Goal: Obtain resource: Obtain resource

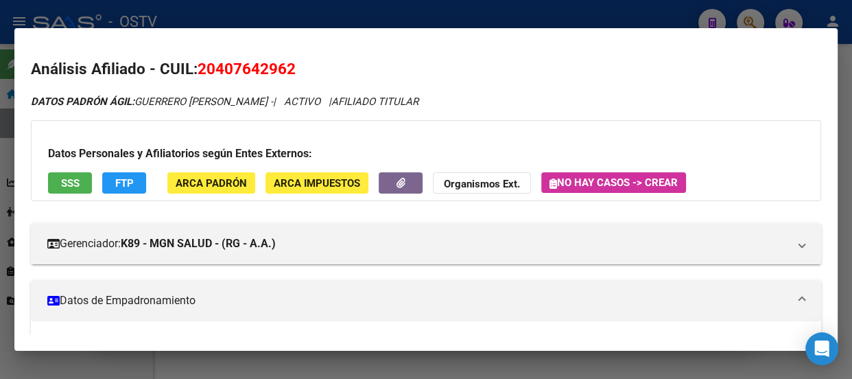
scroll to position [375, 0]
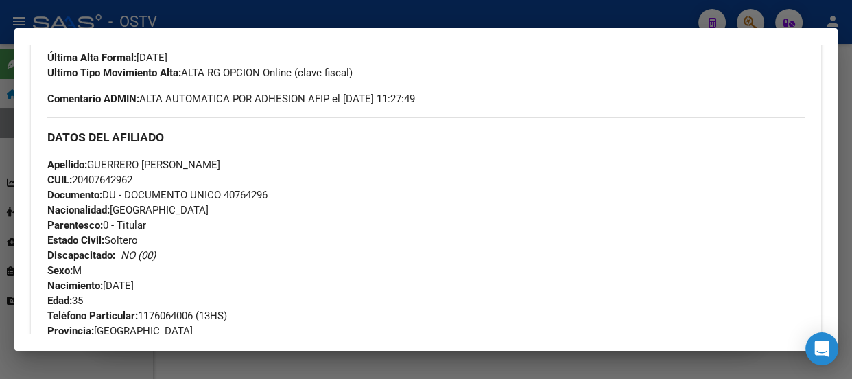
click at [185, 26] on div at bounding box center [426, 189] width 852 height 379
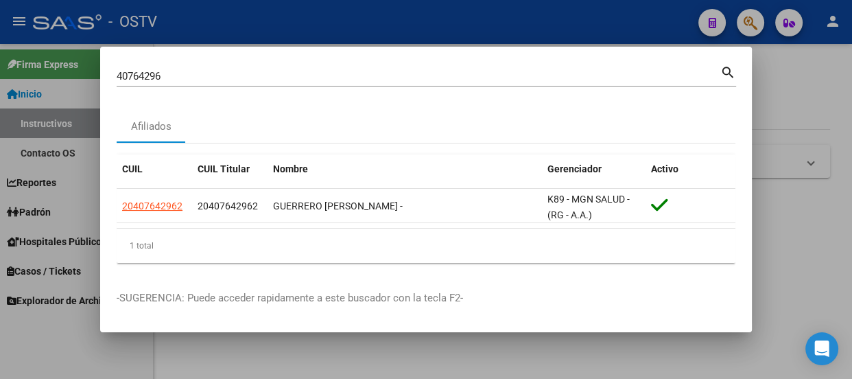
click at [229, 70] on input "40764296" at bounding box center [419, 76] width 604 height 12
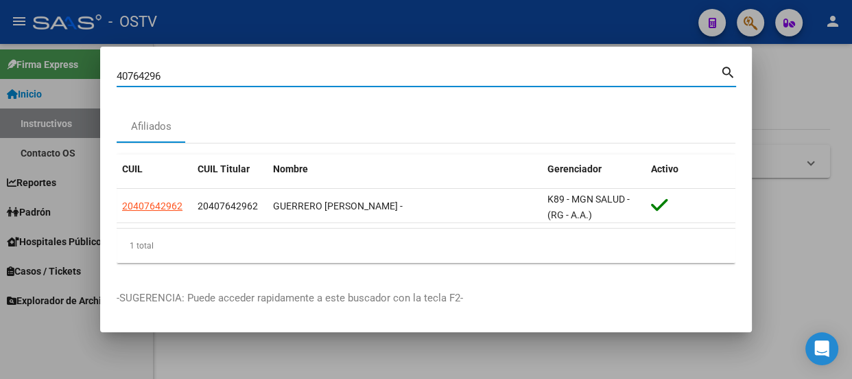
click at [229, 70] on input "40764296" at bounding box center [419, 76] width 604 height 12
paste input "17027156"
type input "17027156"
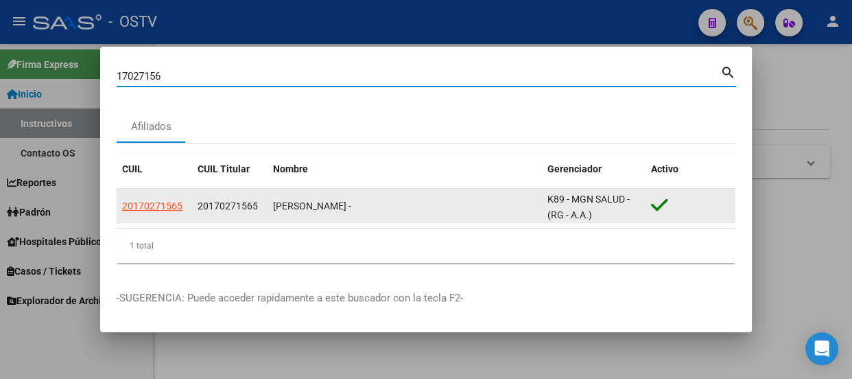
click at [159, 208] on span "20170271565" at bounding box center [152, 205] width 60 height 11
type textarea "20170271565"
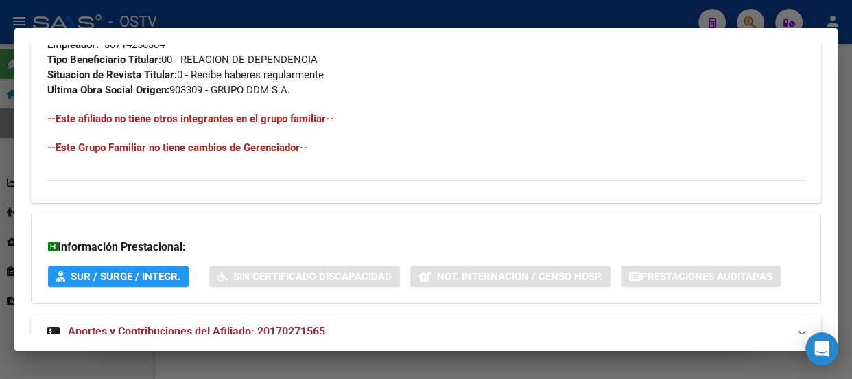
scroll to position [846, 0]
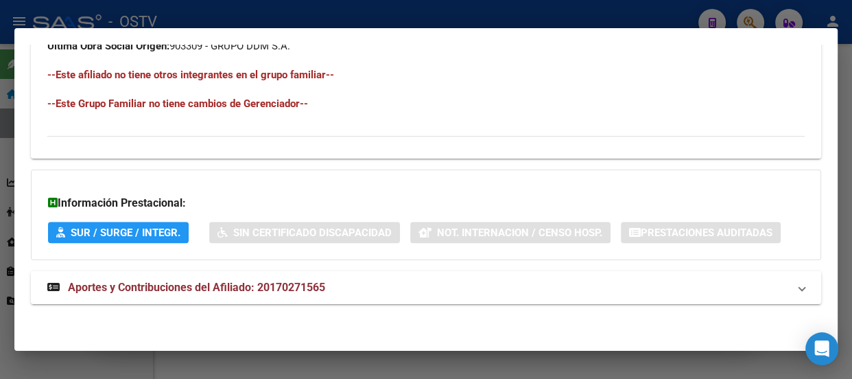
drag, startPoint x: 375, startPoint y: 306, endPoint x: 375, endPoint y: 289, distance: 16.5
click at [375, 289] on mat-panel-title "Aportes y Contribuciones del Afiliado: 20170271565" at bounding box center [417, 287] width 741 height 16
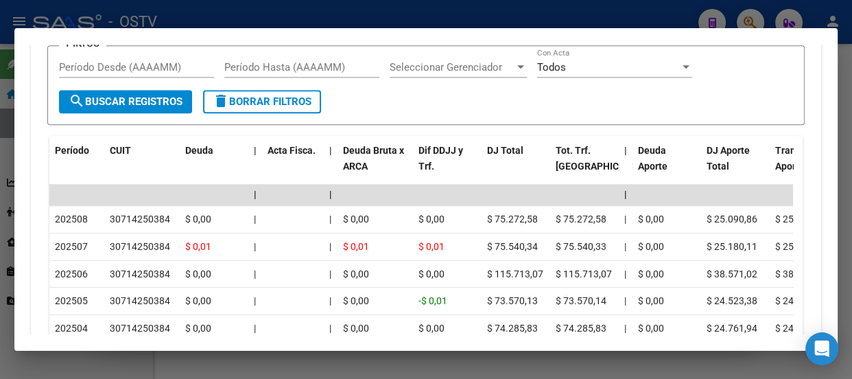
scroll to position [1310, 0]
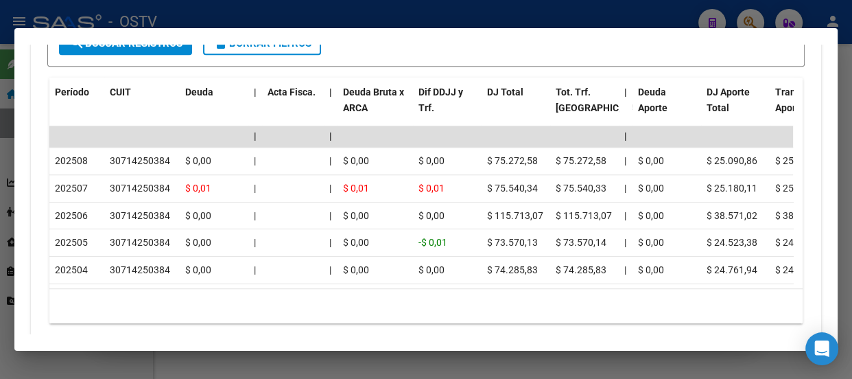
click at [32, 78] on div "cloud_download Exportar CSV Devengado RG Percibido - Liquidación RG/MT/PD DDJJ …" at bounding box center [426, 108] width 790 height 473
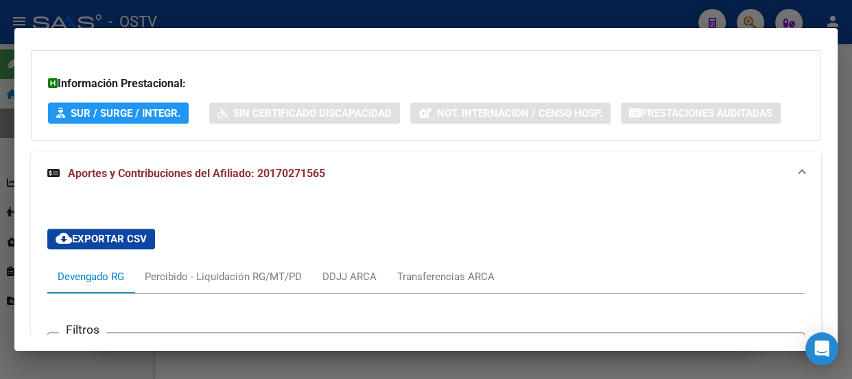
scroll to position [936, 0]
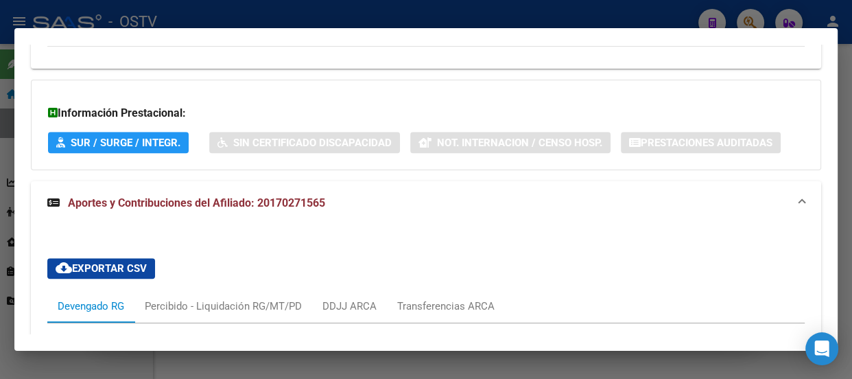
click at [366, 19] on div at bounding box center [426, 189] width 852 height 379
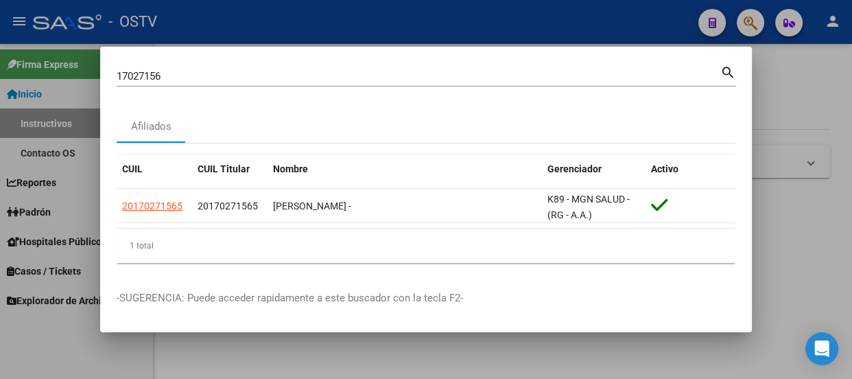
click at [317, 83] on div "17027156 Buscar (apellido, dni, cuil, [PERSON_NAME], cuit, obra social)" at bounding box center [419, 76] width 604 height 21
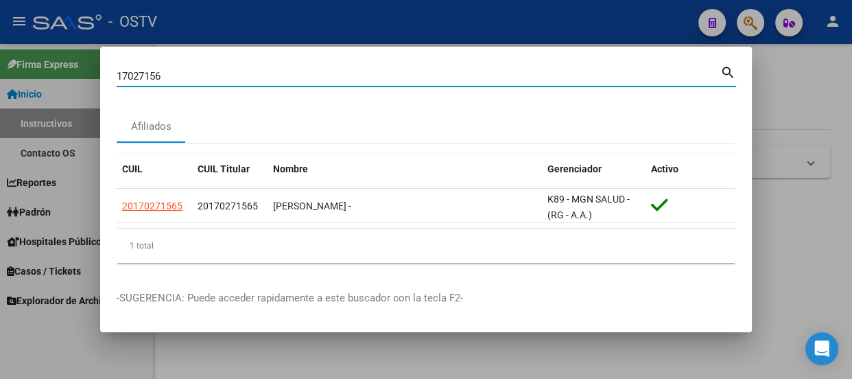
click at [319, 78] on input "17027156" at bounding box center [419, 76] width 604 height 12
paste input "20922311"
type input "20922311"
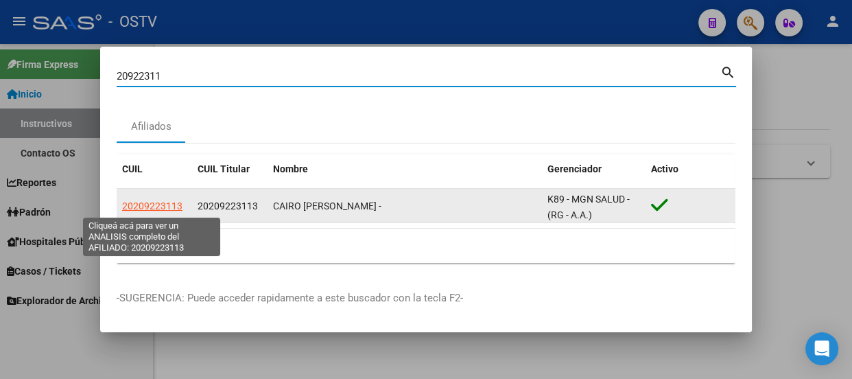
click at [139, 204] on span "20209223113" at bounding box center [152, 205] width 60 height 11
type textarea "20209223113"
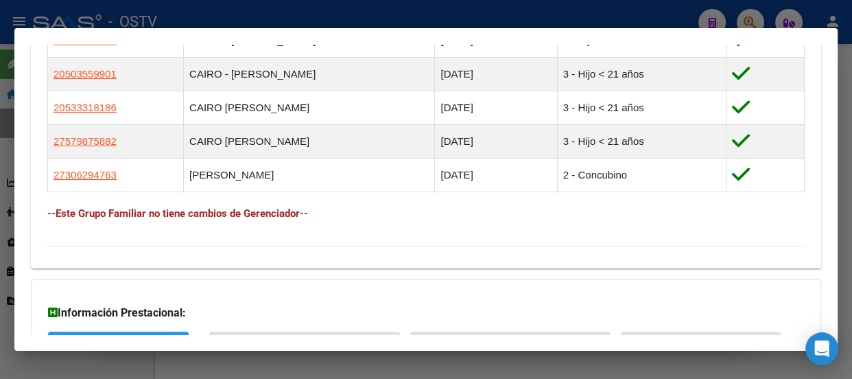
scroll to position [1066, 0]
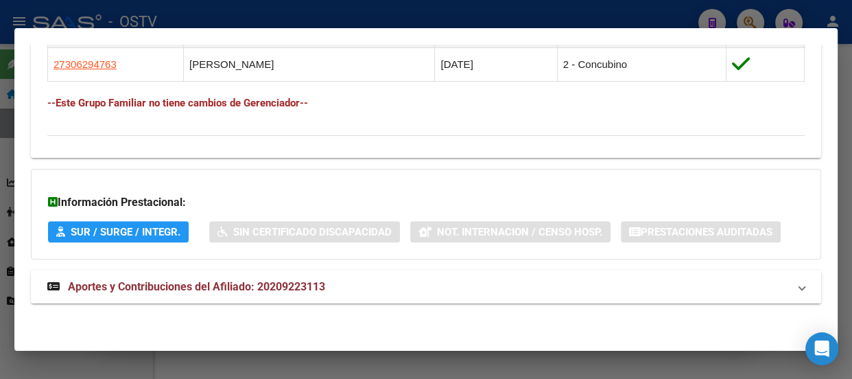
click at [292, 282] on span "Aportes y Contribuciones del Afiliado: 20209223113" at bounding box center [196, 286] width 257 height 13
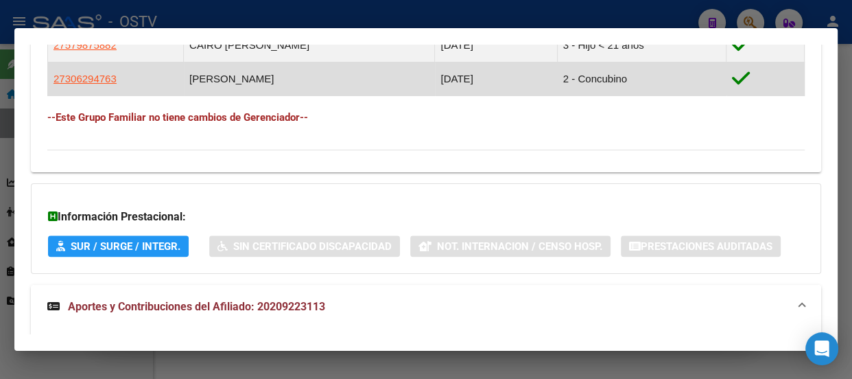
scroll to position [1027, 0]
